Goal: Navigation & Orientation: Find specific page/section

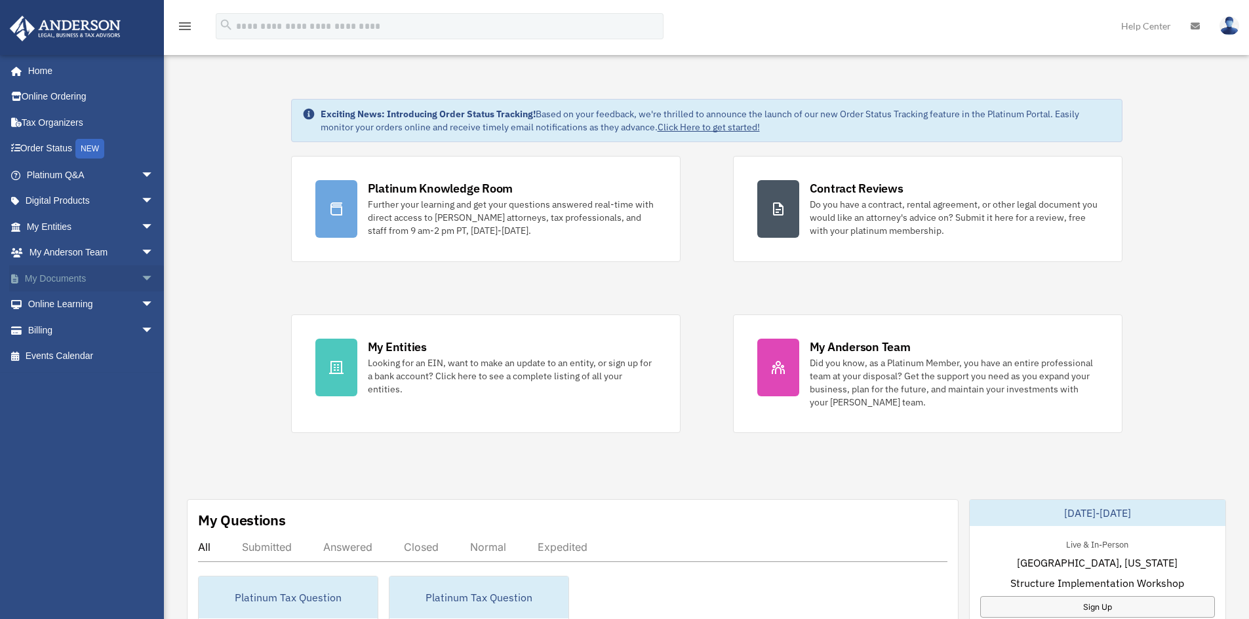
click at [75, 280] on link "My Documents arrow_drop_down" at bounding box center [91, 278] width 165 height 26
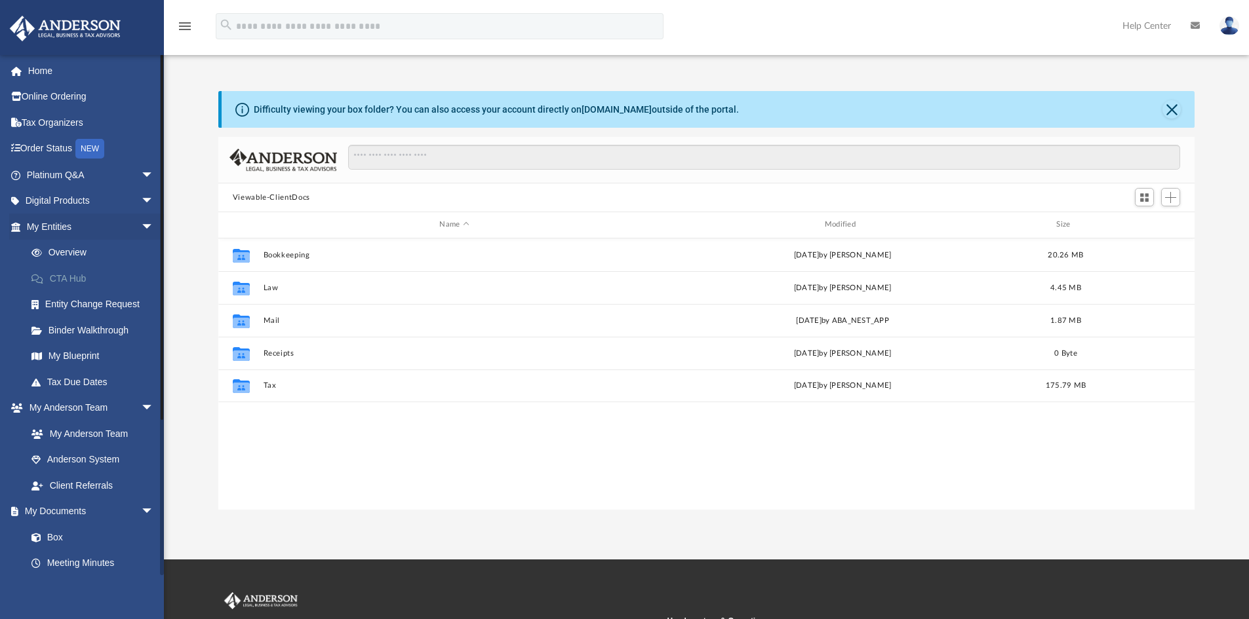
scroll to position [288, 966]
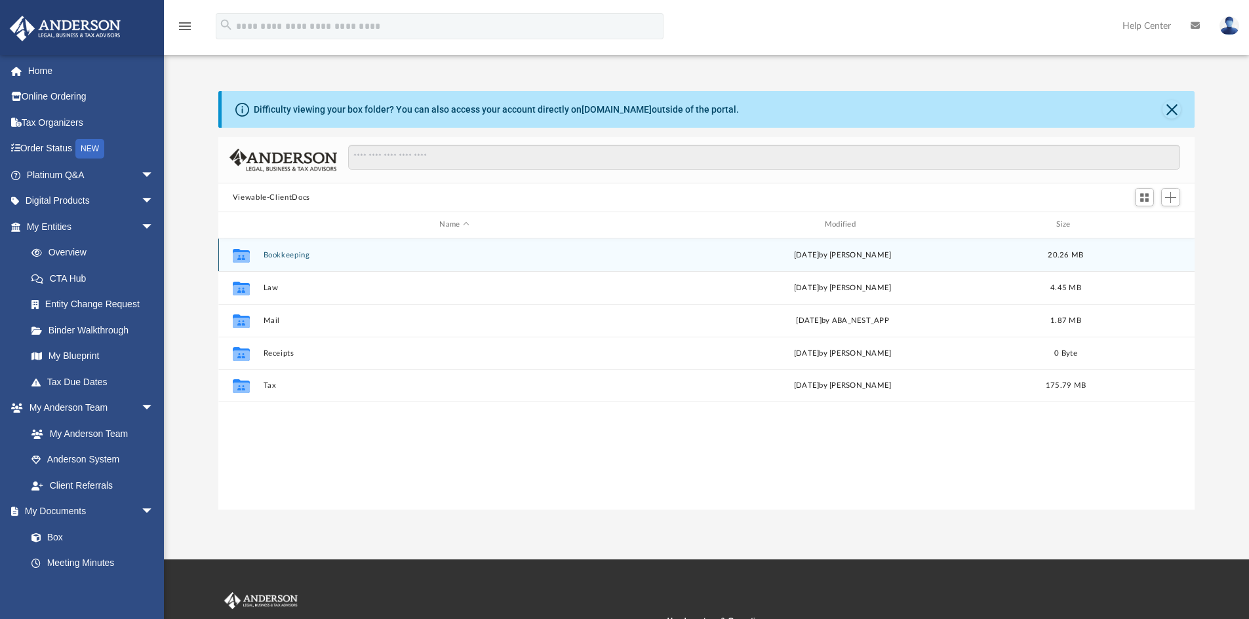
click at [275, 253] on button "Bookkeeping" at bounding box center [454, 255] width 382 height 9
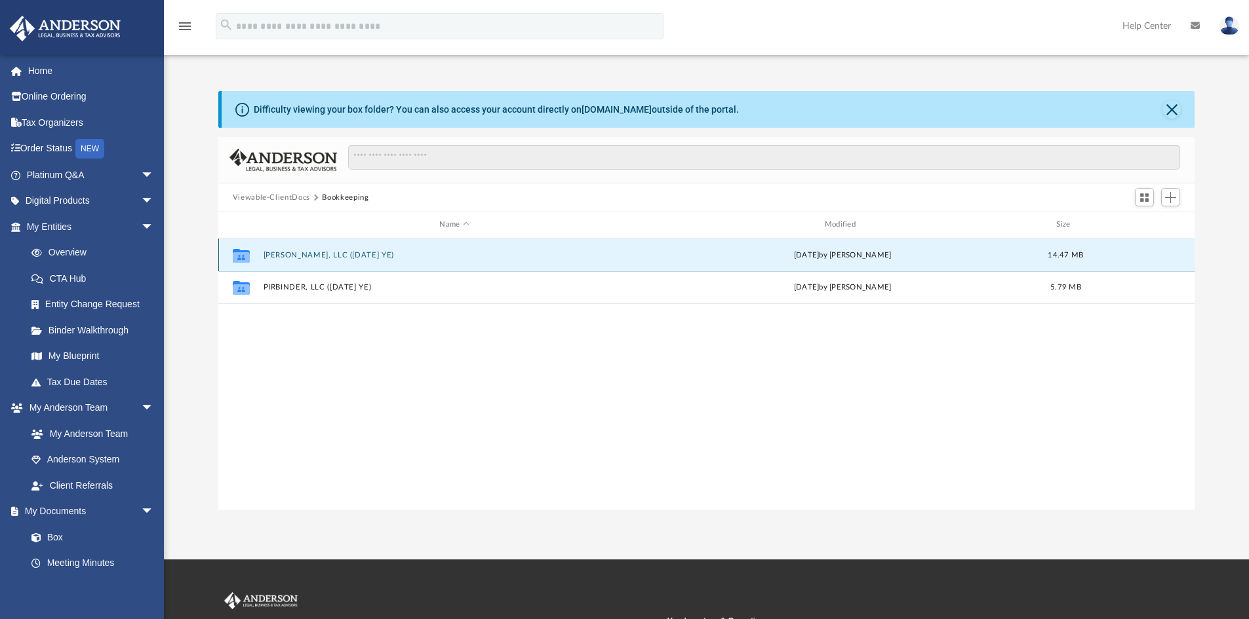
click at [290, 252] on button "[PERSON_NAME], LLC ([DATE] YE)" at bounding box center [454, 255] width 382 height 9
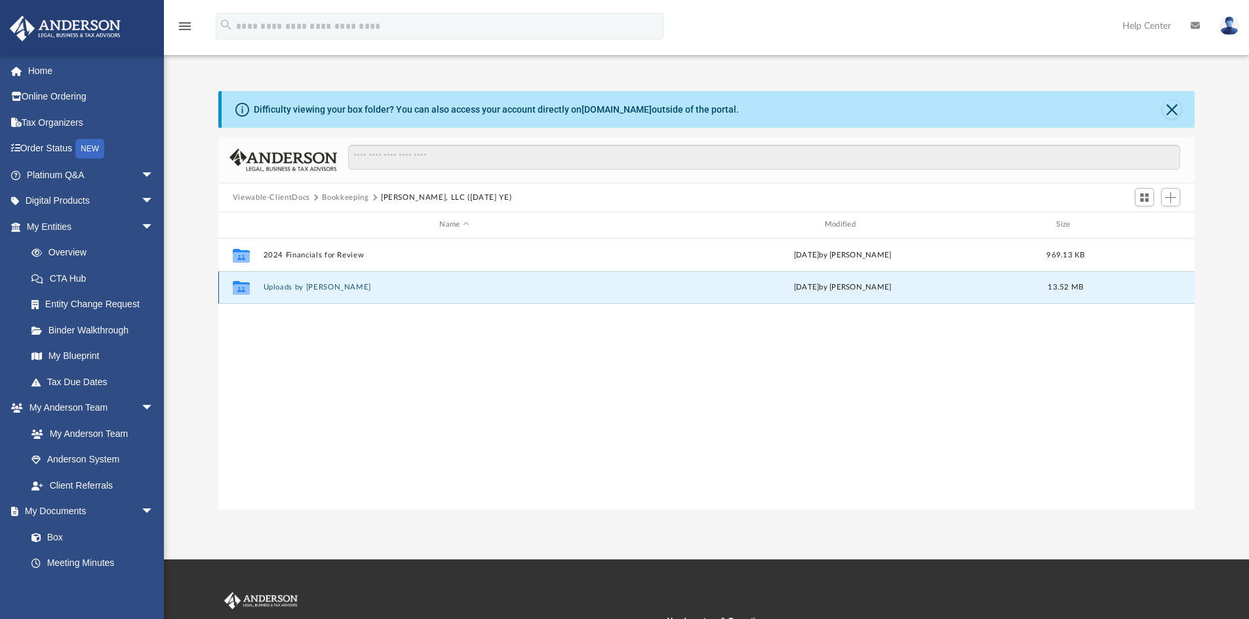
click at [307, 288] on button "Uploads by [PERSON_NAME]" at bounding box center [454, 287] width 382 height 9
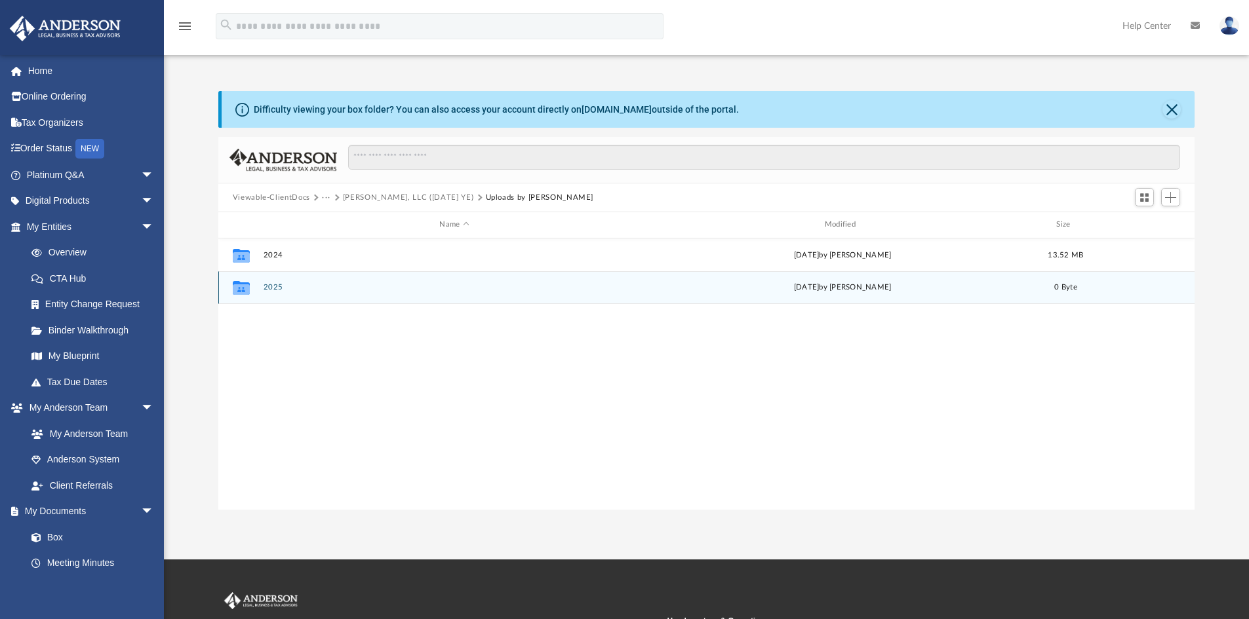
click at [270, 288] on button "2025" at bounding box center [454, 287] width 382 height 9
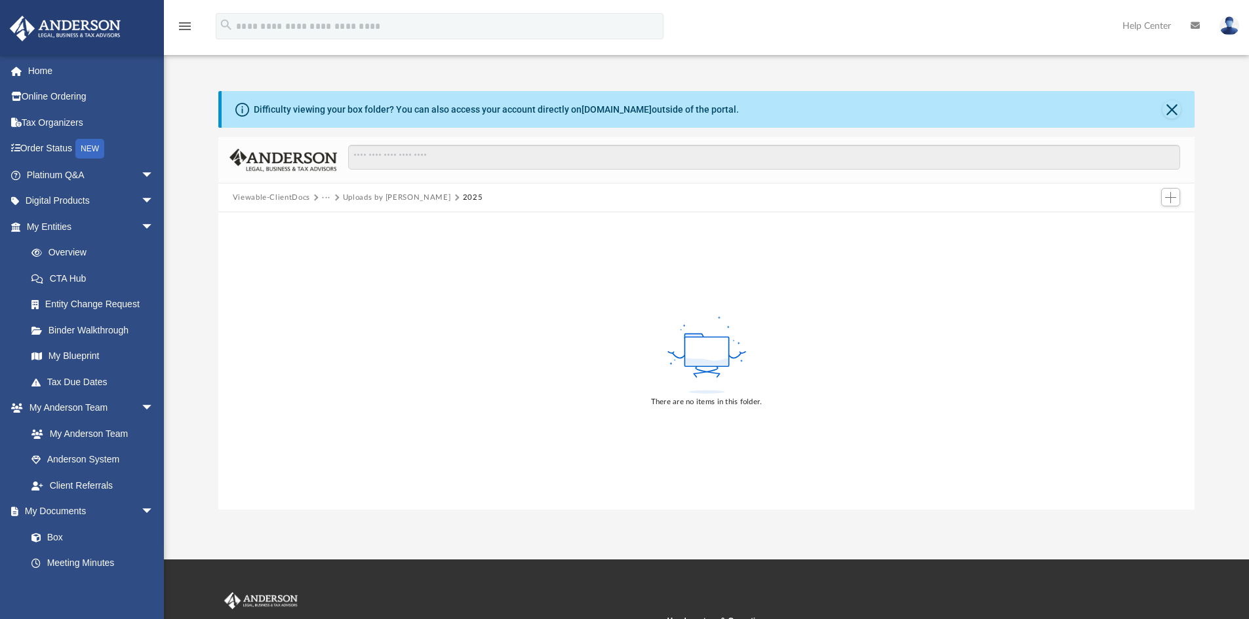
click at [400, 199] on button "Uploads by [PERSON_NAME]" at bounding box center [397, 198] width 108 height 12
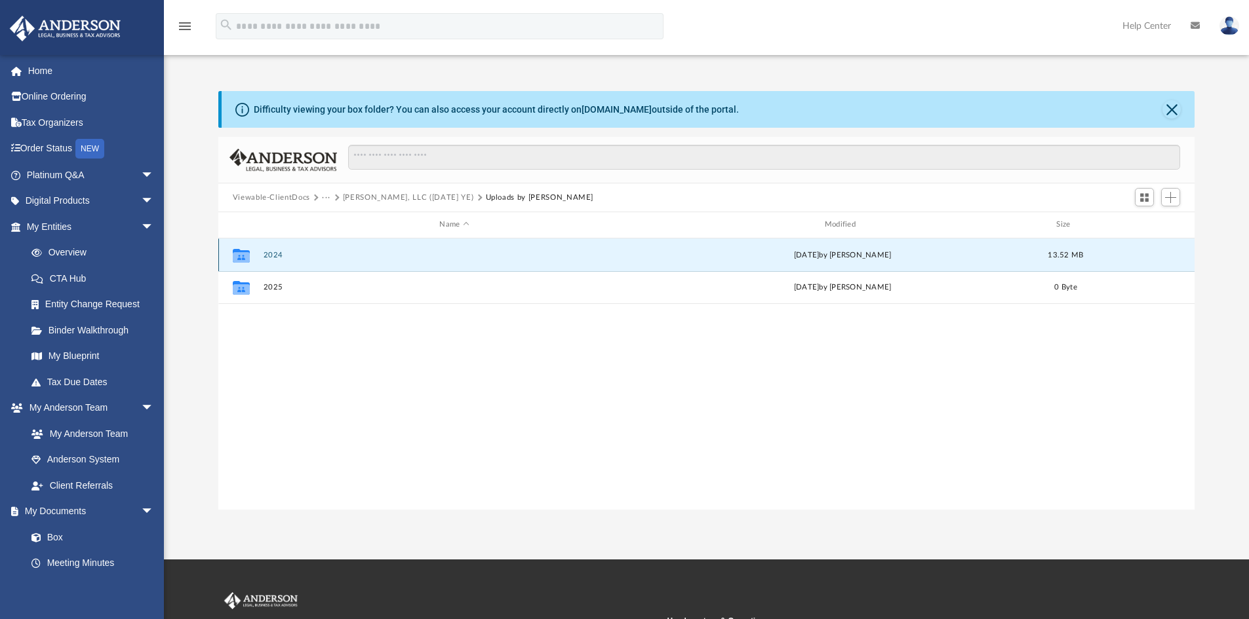
click at [270, 256] on button "2024" at bounding box center [454, 255] width 382 height 9
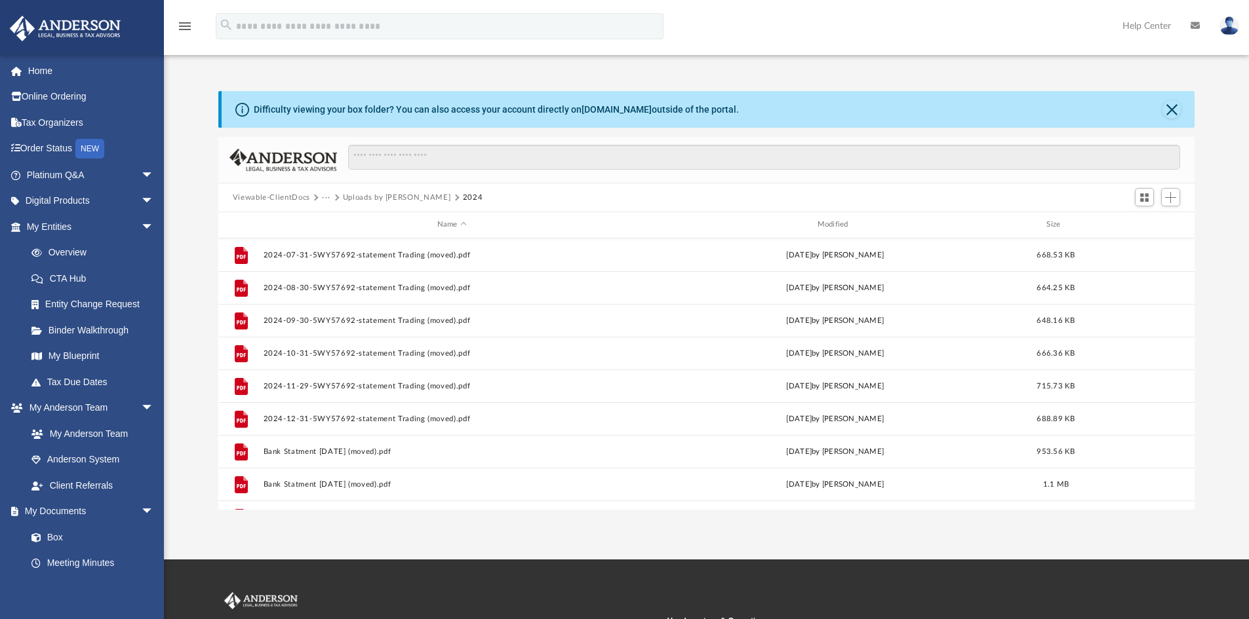
click at [368, 196] on button "Uploads by [PERSON_NAME]" at bounding box center [397, 198] width 108 height 12
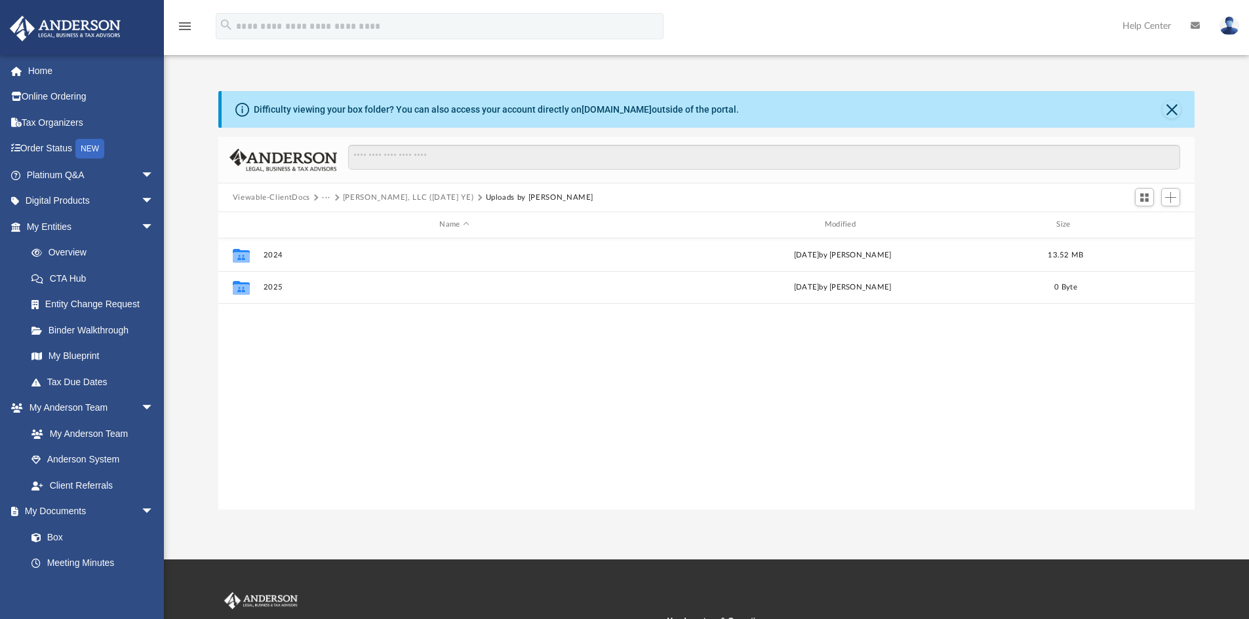
click at [438, 198] on button "[PERSON_NAME], LLC ([DATE] YE)" at bounding box center [408, 198] width 131 height 12
click at [361, 196] on button "Bookkeeping" at bounding box center [345, 198] width 47 height 12
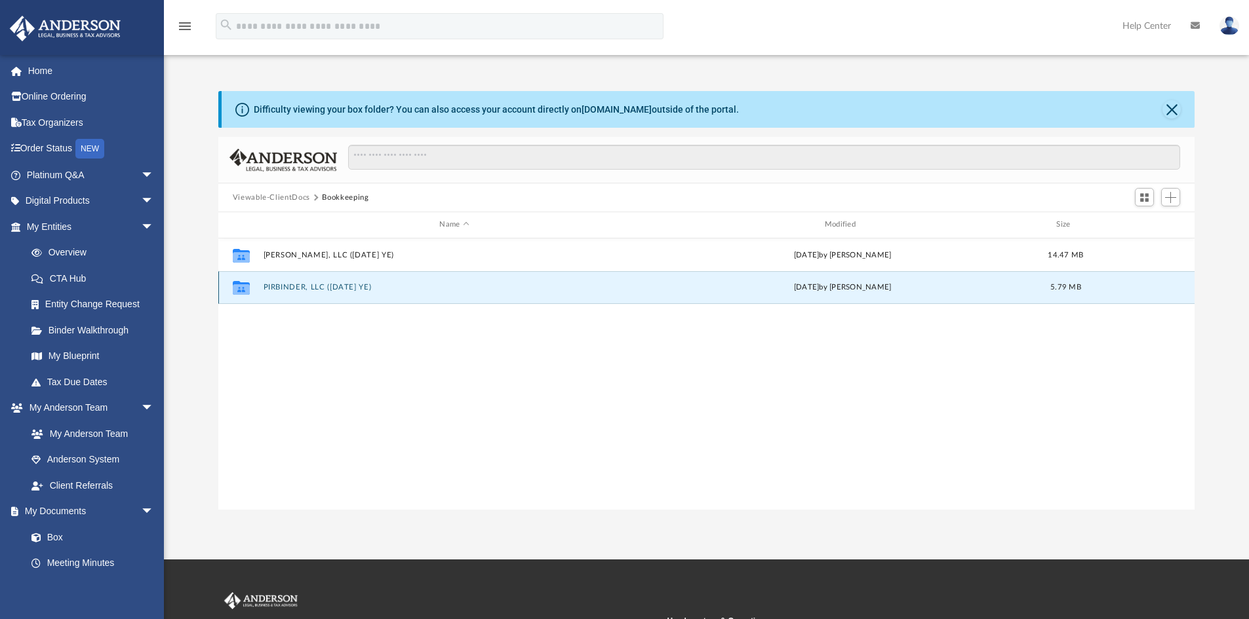
click at [307, 286] on button "PIRBINDER, LLC ([DATE] YE)" at bounding box center [454, 287] width 382 height 9
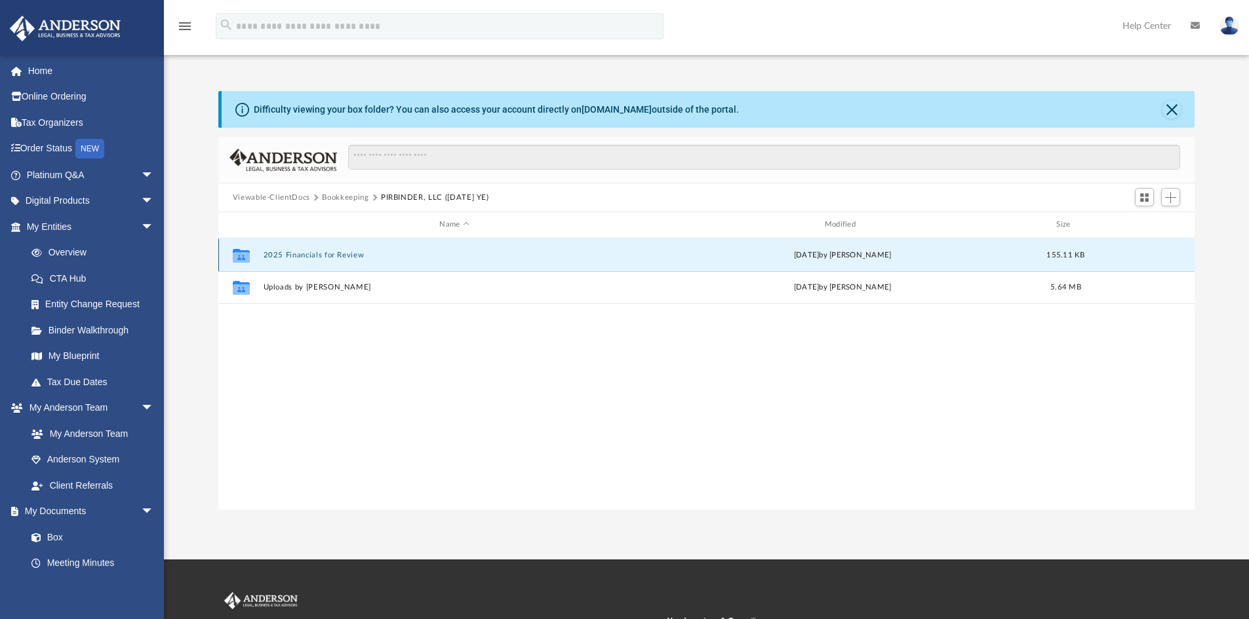
click at [307, 256] on button "2025 Financials for Review" at bounding box center [454, 255] width 382 height 9
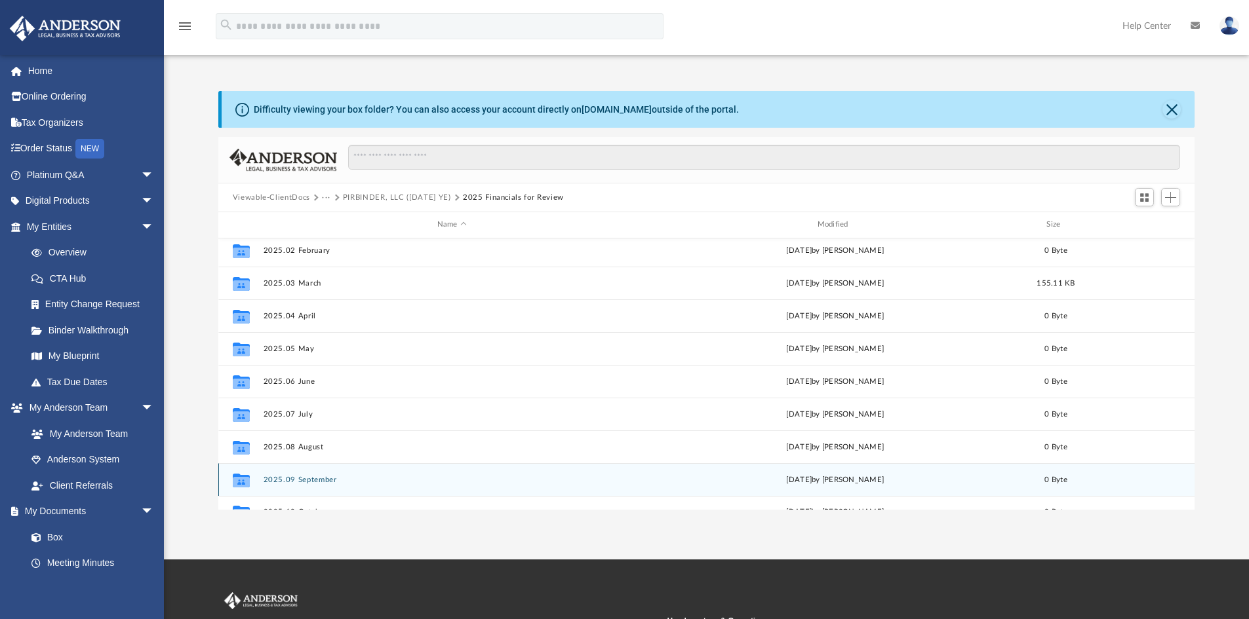
scroll to position [0, 0]
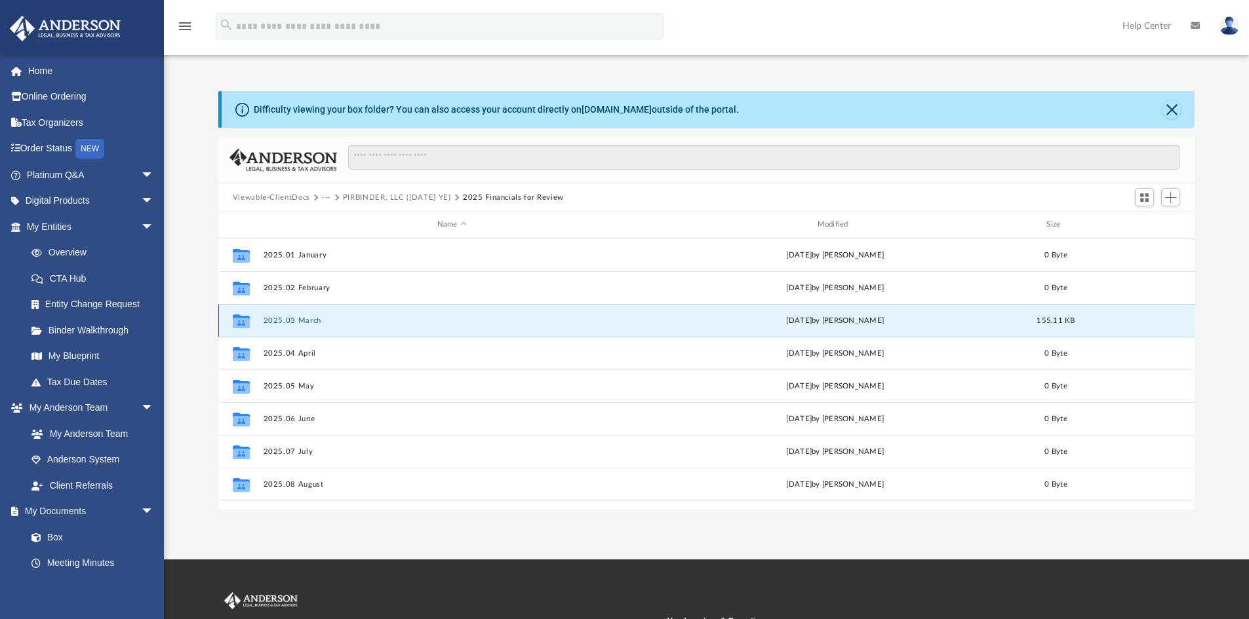
click at [305, 321] on button "2025.03 March" at bounding box center [452, 321] width 378 height 9
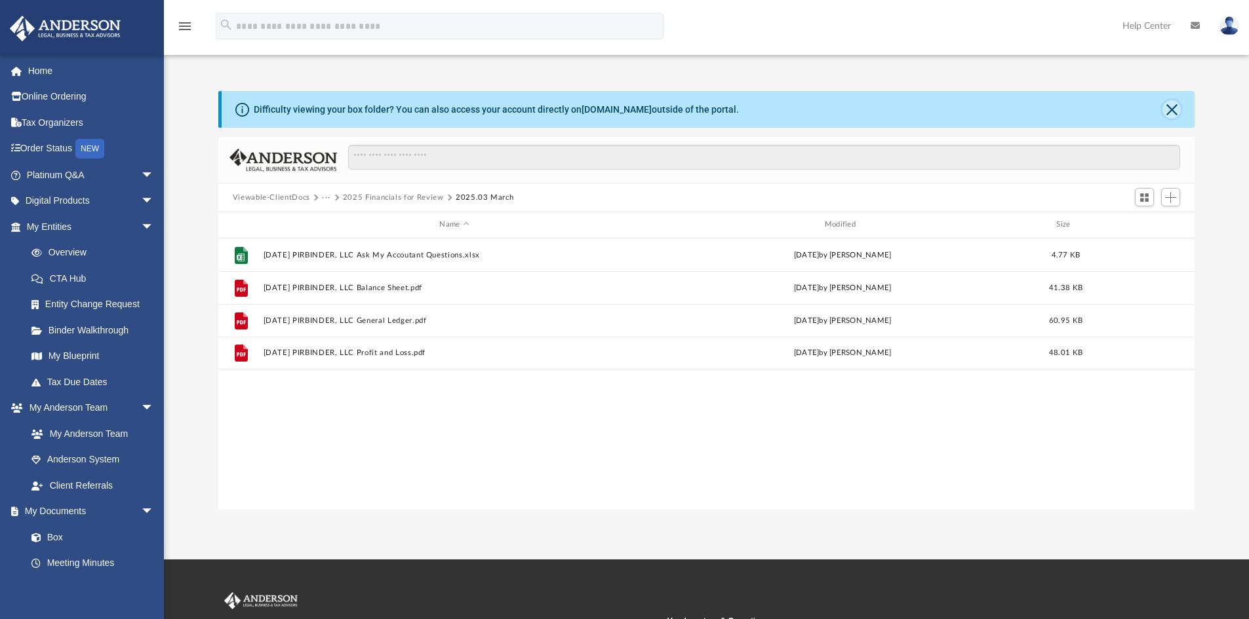
click at [1171, 106] on button "Close" at bounding box center [1171, 109] width 18 height 18
